Goal: Navigation & Orientation: Find specific page/section

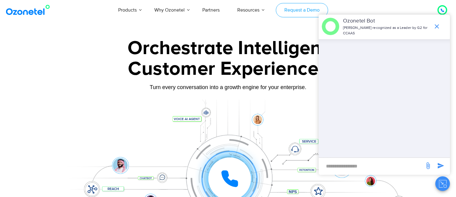
click at [304, 5] on link "Request a Demo" at bounding box center [302, 10] width 52 height 14
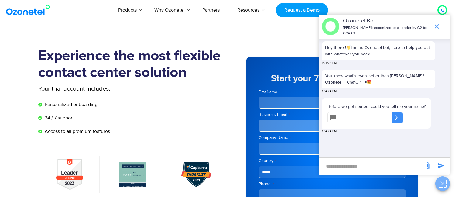
click at [442, 178] on button "Close chat" at bounding box center [443, 183] width 15 height 15
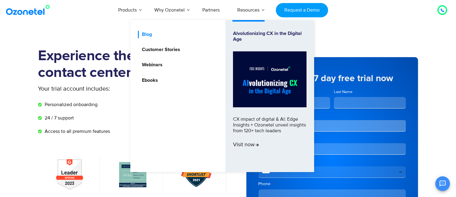
click at [148, 34] on link "Blog" at bounding box center [145, 35] width 15 height 8
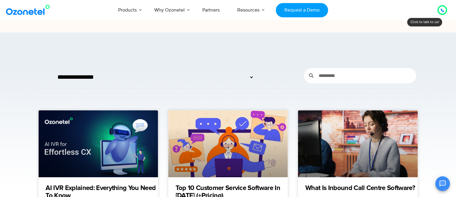
click at [34, 16] on link at bounding box center [29, 10] width 49 height 14
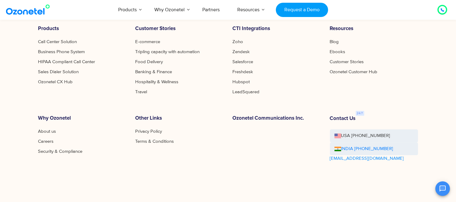
scroll to position [417, 0]
